Goal: Navigation & Orientation: Find specific page/section

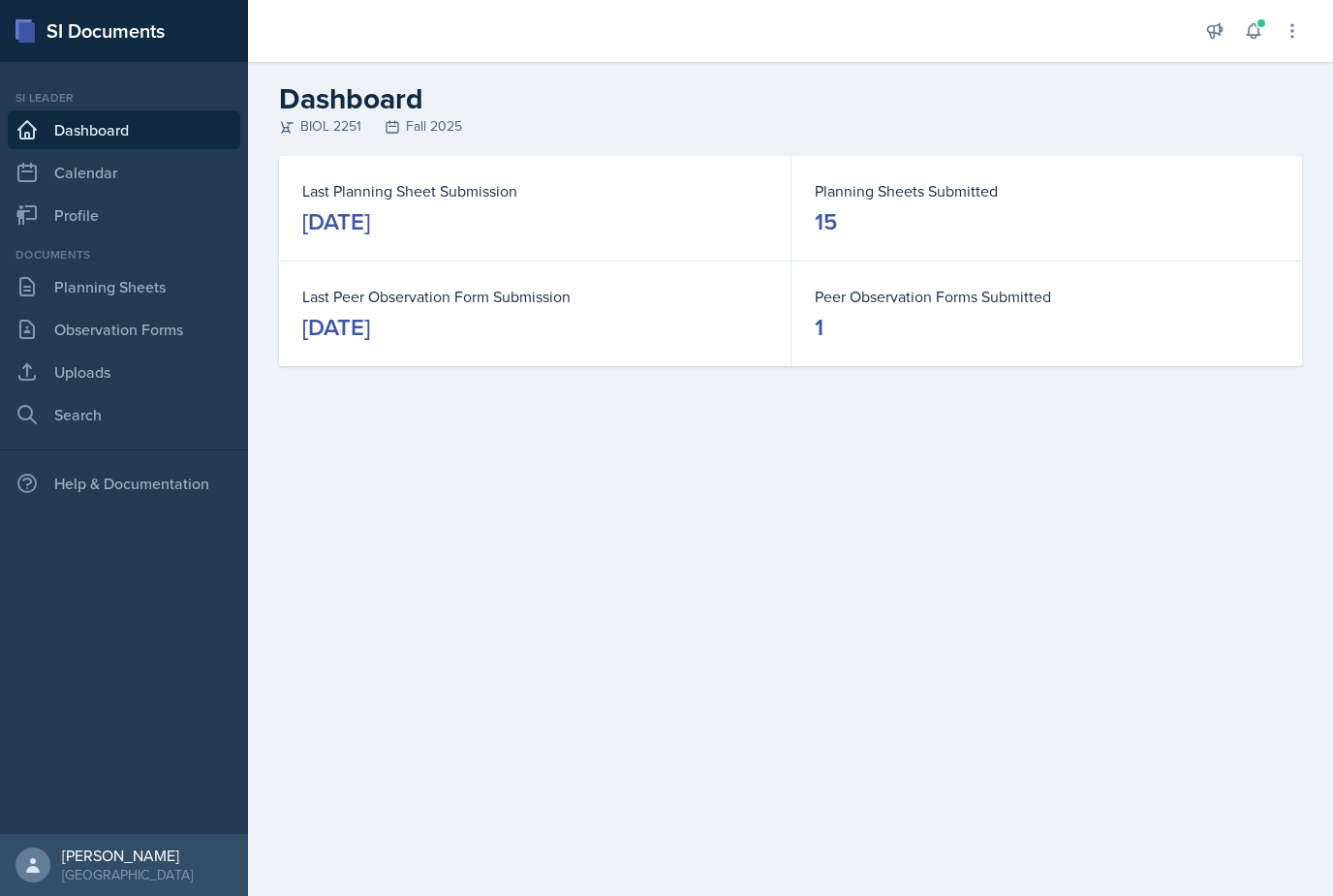
click at [1251, 31] on icon at bounding box center [1254, 32] width 20 height 20
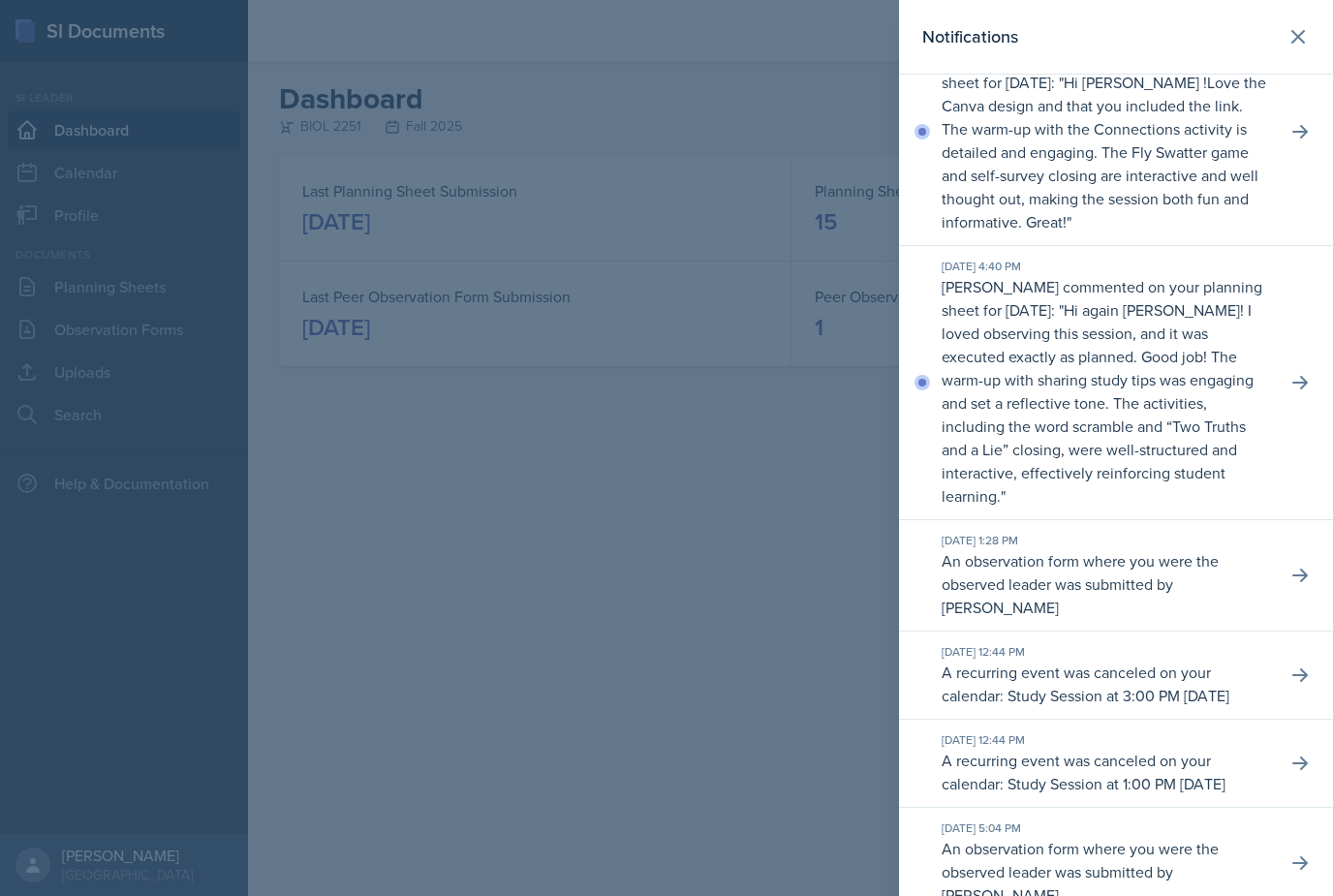
scroll to position [56, 0]
click at [1254, 402] on p "Hi again [PERSON_NAME]! I loved observing this session, and it was executed exa…" at bounding box center [1097, 403] width 312 height 207
click at [1310, 377] on button at bounding box center [1300, 384] width 35 height 35
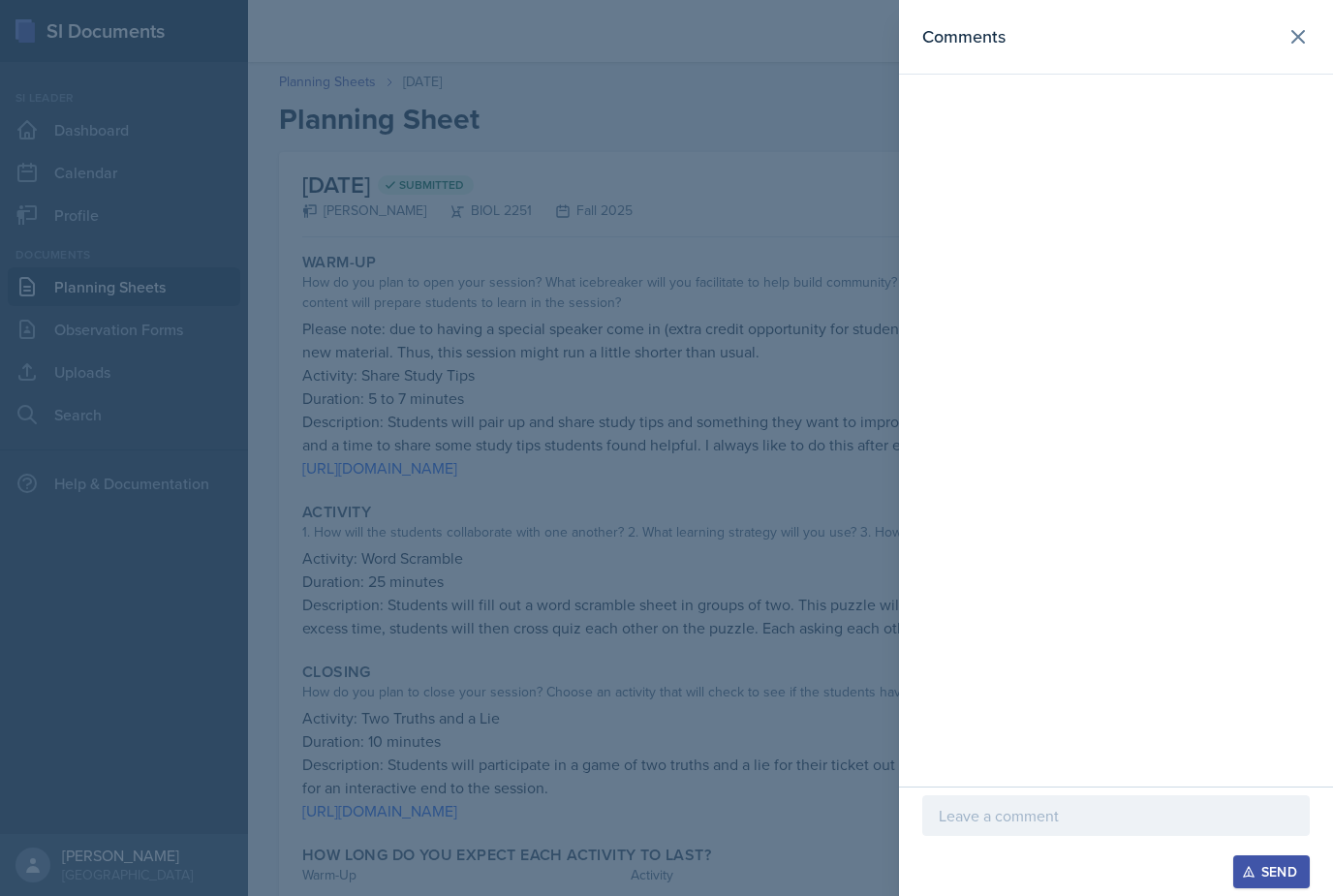
click at [749, 537] on div at bounding box center [666, 448] width 1333 height 896
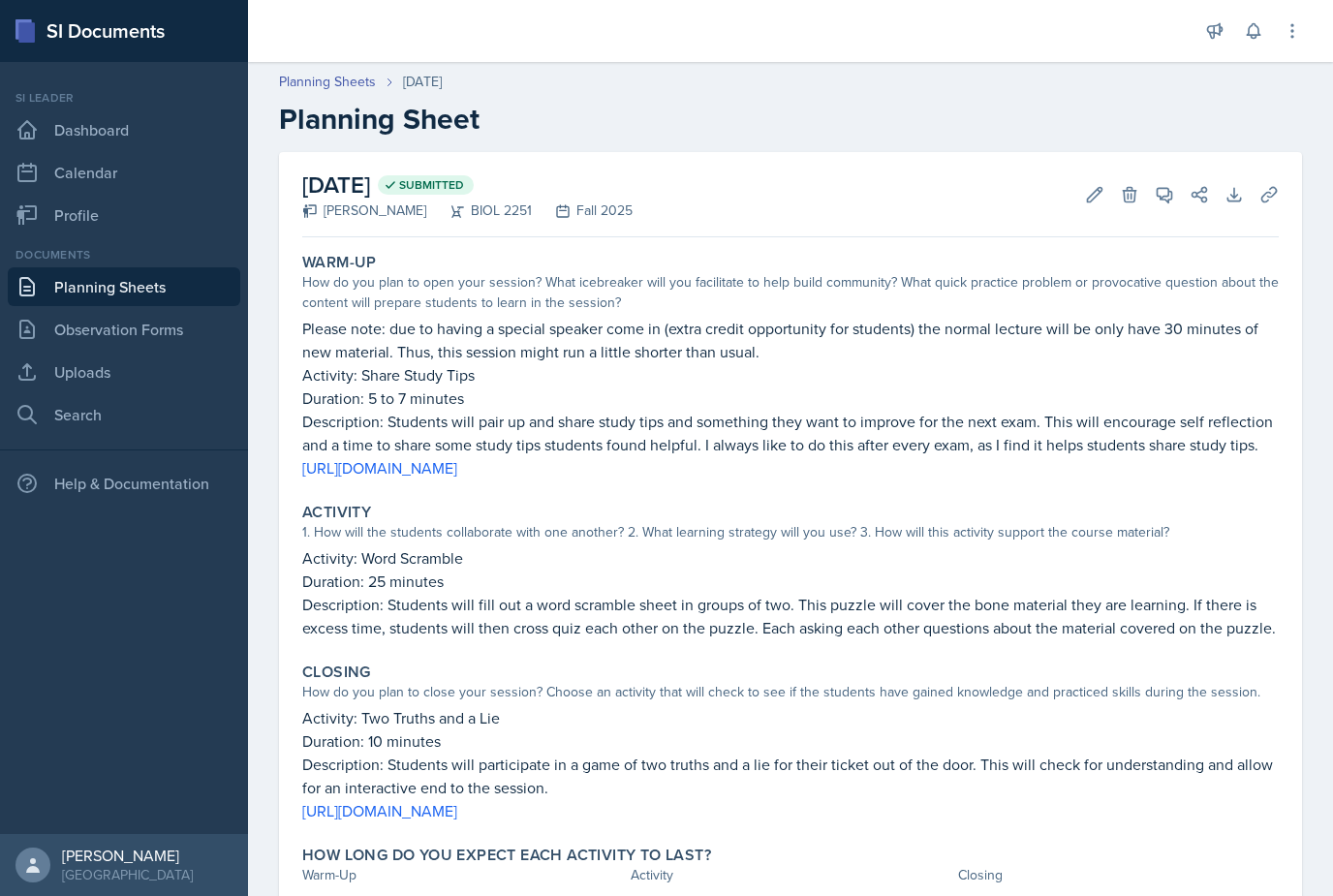
click at [1169, 195] on icon at bounding box center [1165, 195] width 20 height 20
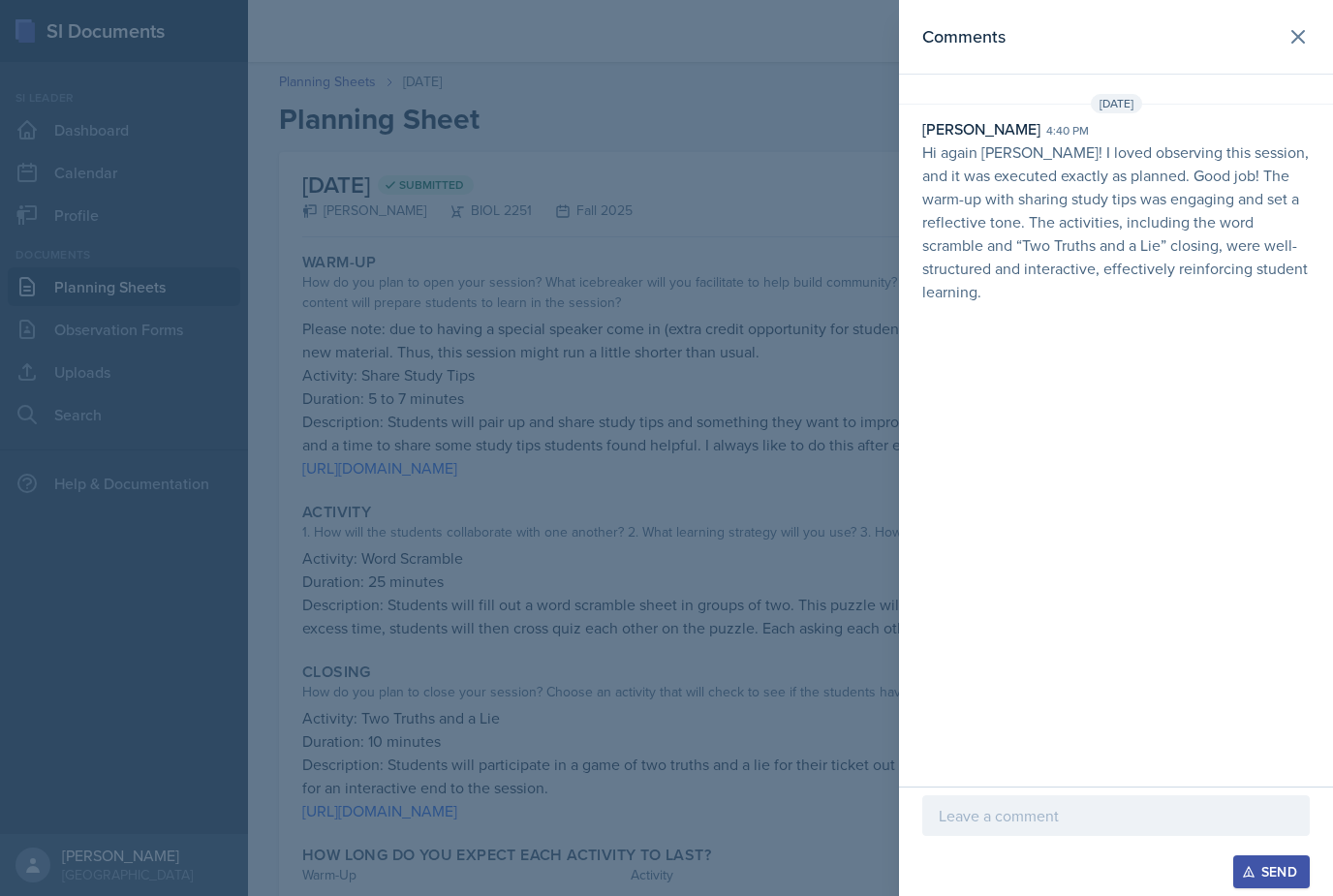
click at [758, 486] on div at bounding box center [666, 448] width 1333 height 896
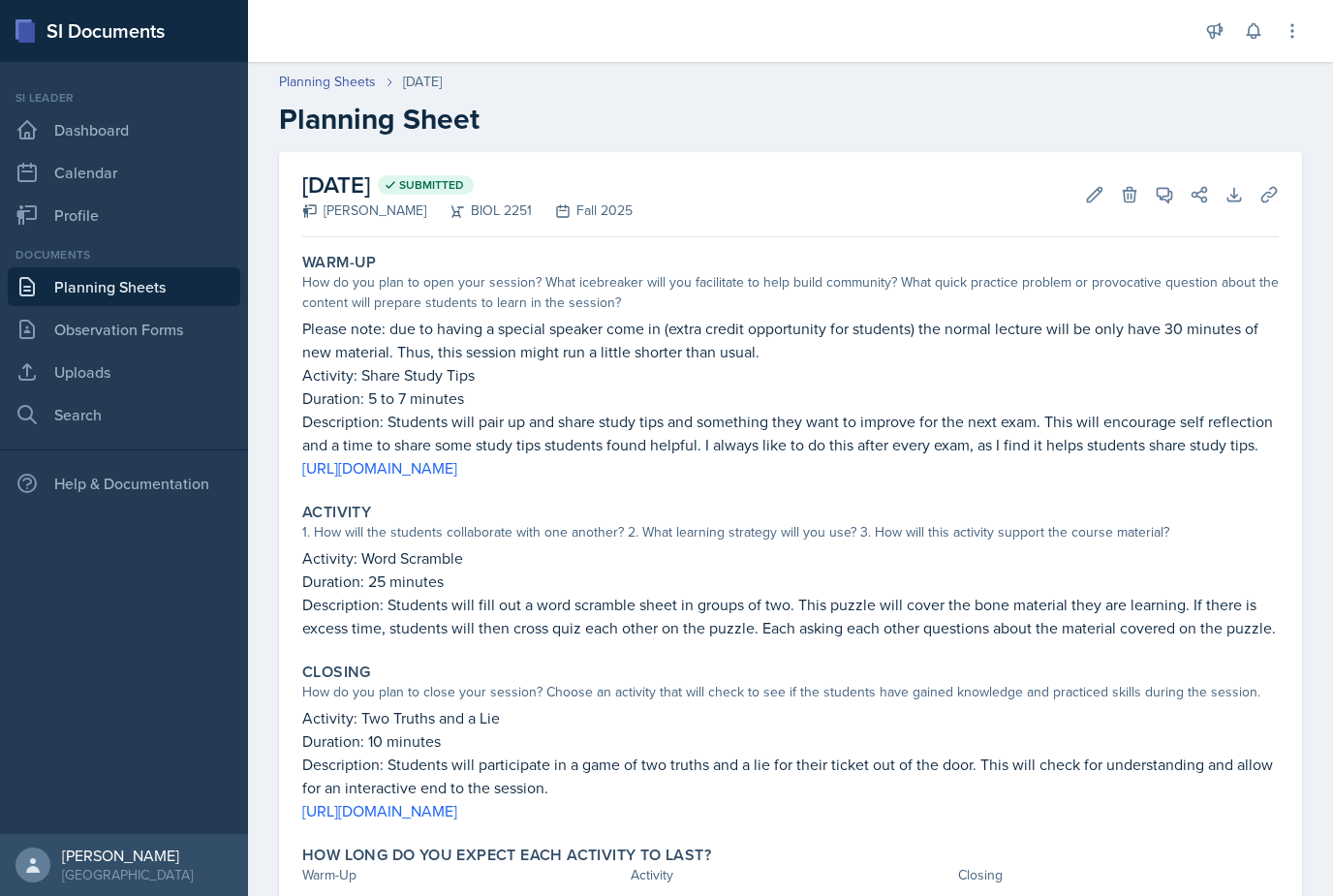
click at [1259, 35] on icon at bounding box center [1253, 31] width 13 height 15
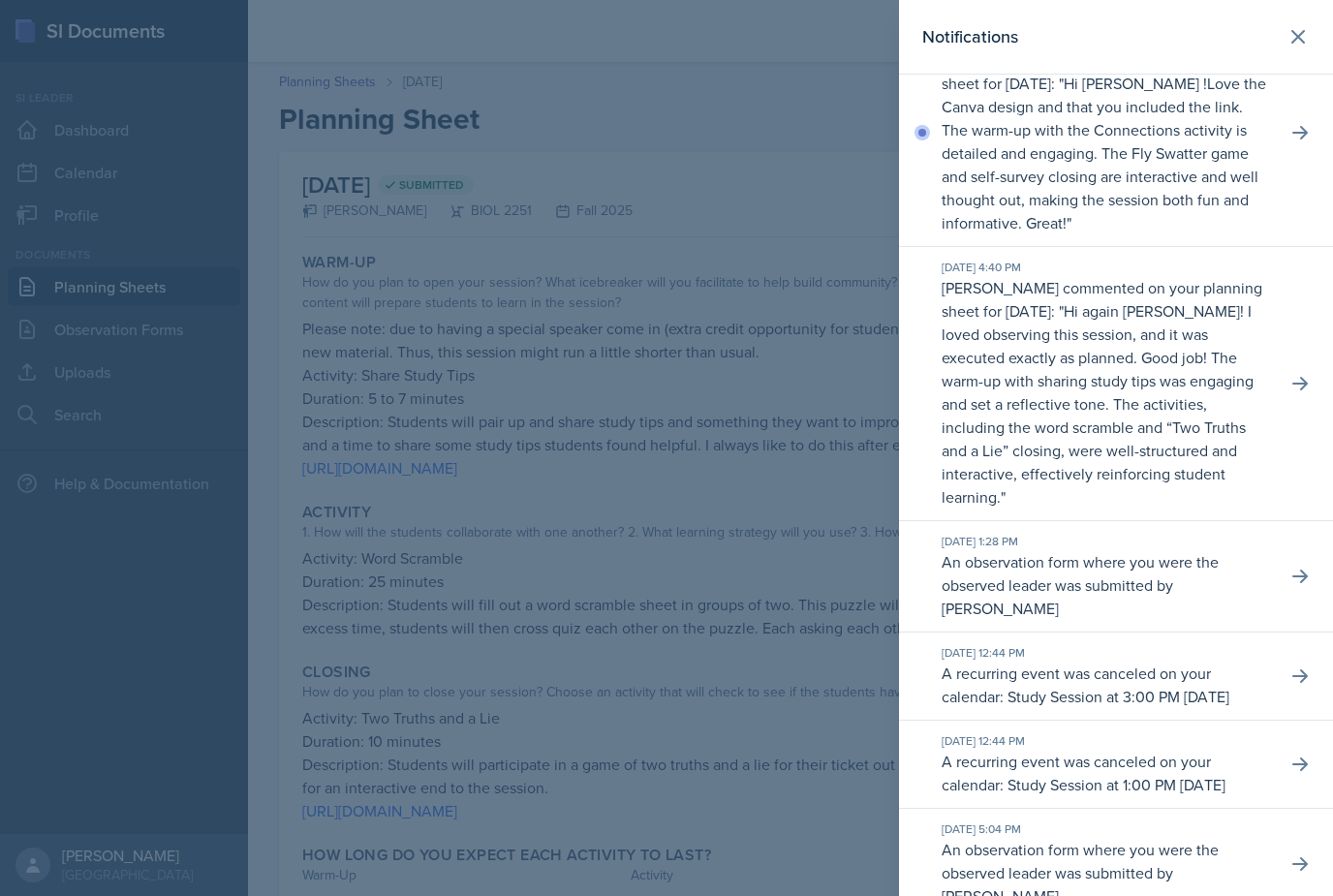
click at [1278, 147] on div "[DATE] 4:42 PM [PERSON_NAME] commented on your planning sheet for [DATE]: " Hi …" at bounding box center [1116, 134] width 434 height 228
click at [1297, 133] on icon at bounding box center [1300, 133] width 16 height 14
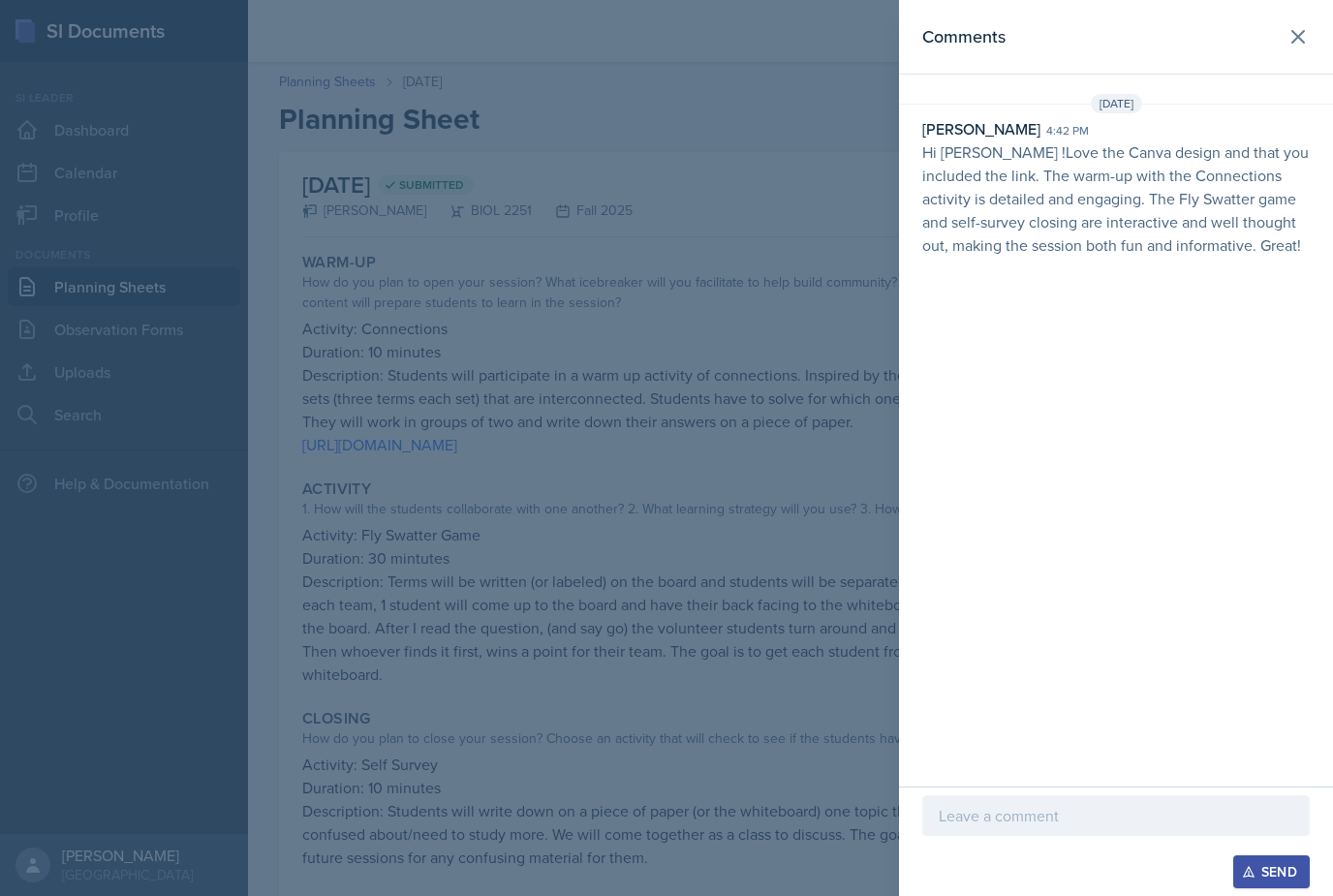
click at [757, 550] on div at bounding box center [666, 448] width 1333 height 896
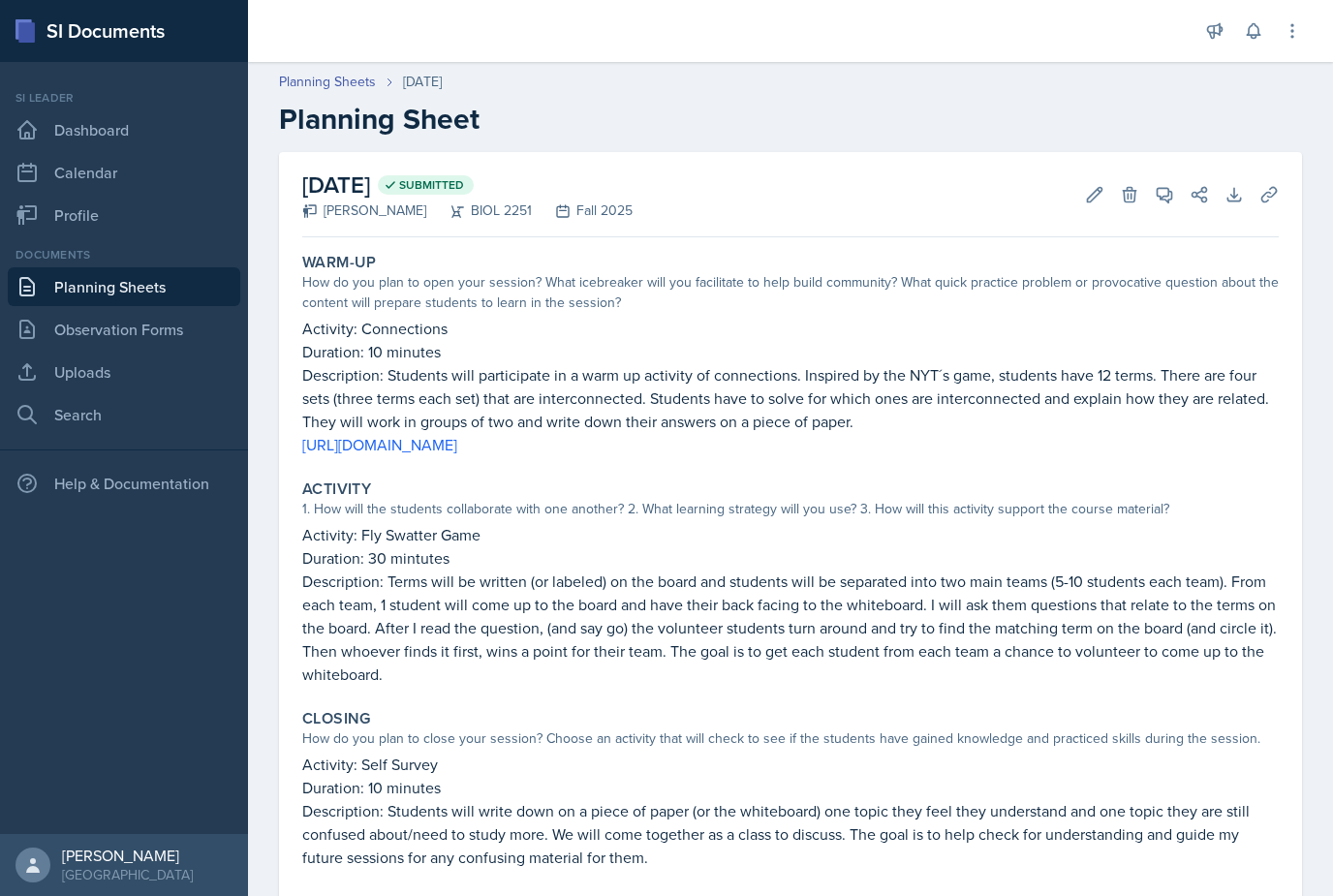
click at [113, 126] on link "Dashboard" at bounding box center [124, 129] width 233 height 39
